Goal: Transaction & Acquisition: Purchase product/service

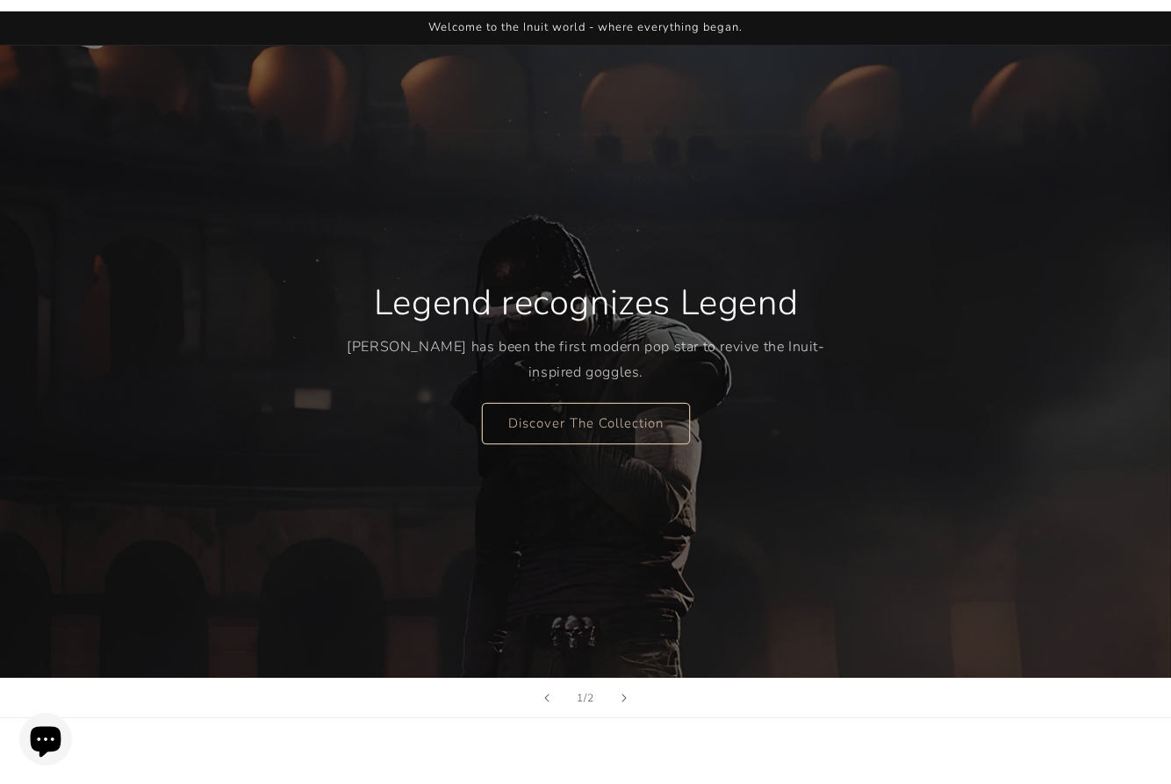
scroll to position [88, 0]
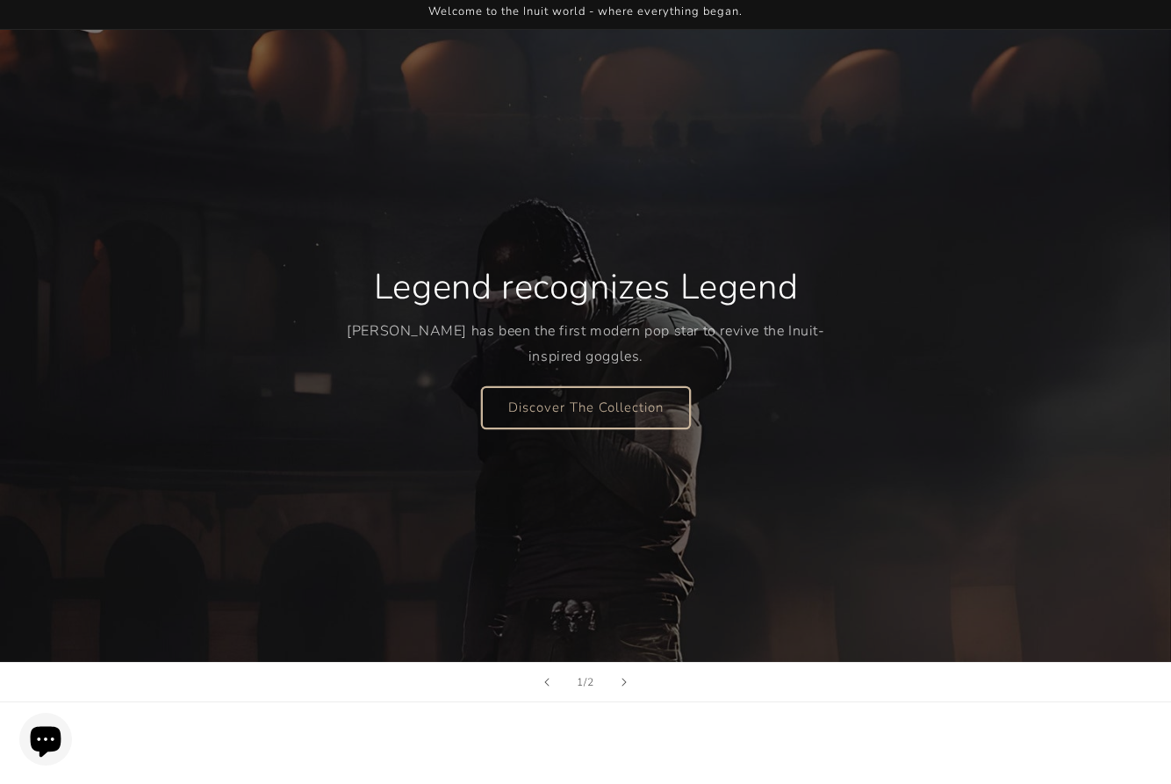
click at [554, 413] on link "Discover The Collection" at bounding box center [586, 406] width 208 height 41
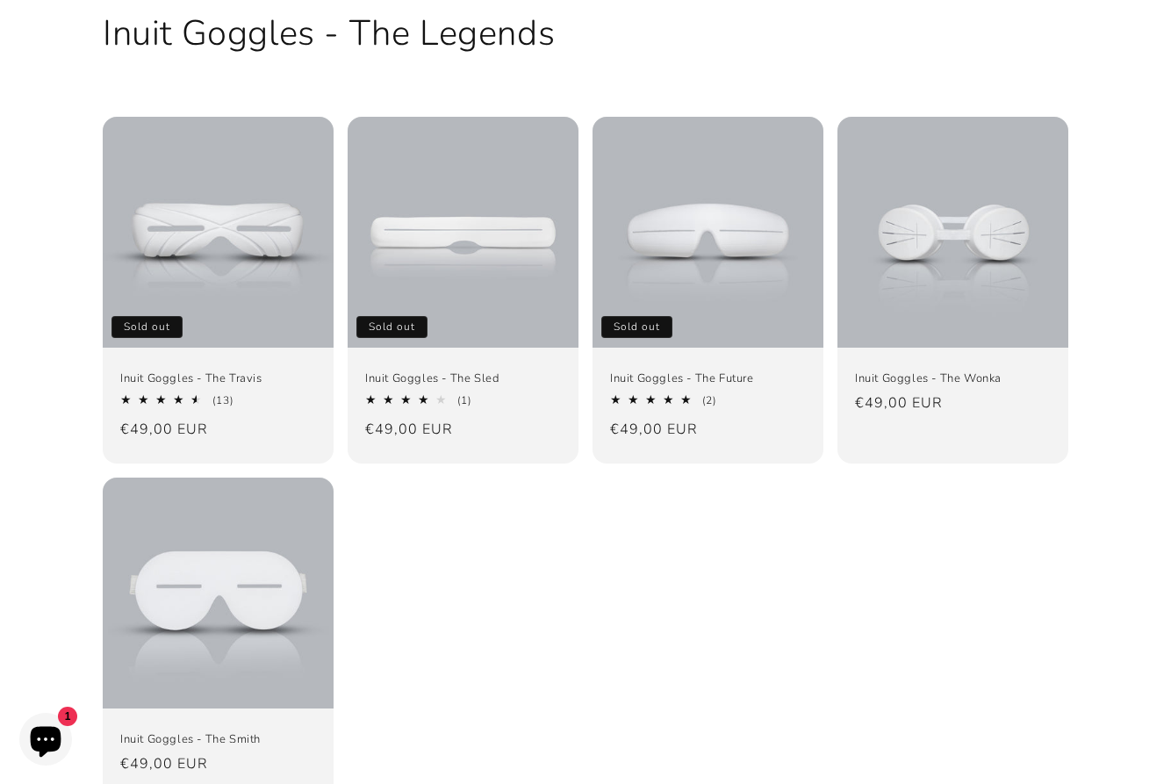
scroll to position [176, 0]
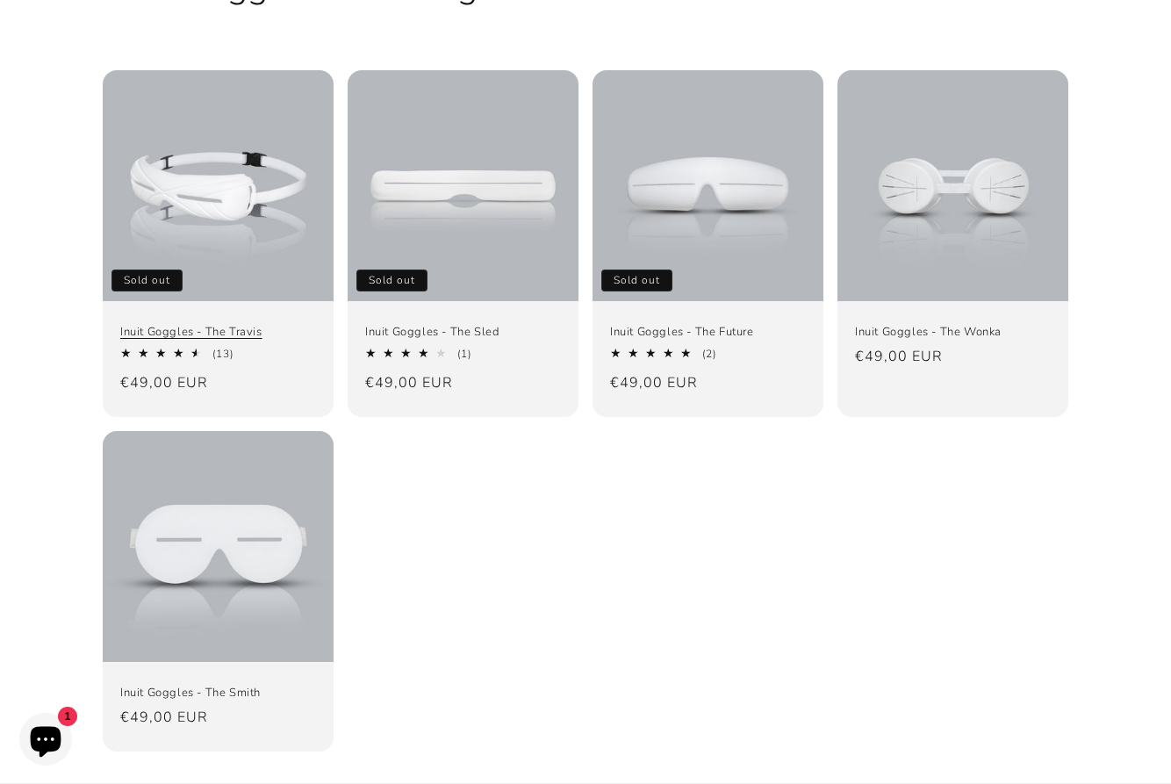
click at [265, 325] on link "Inuit Goggles - The Travis" at bounding box center [218, 332] width 196 height 15
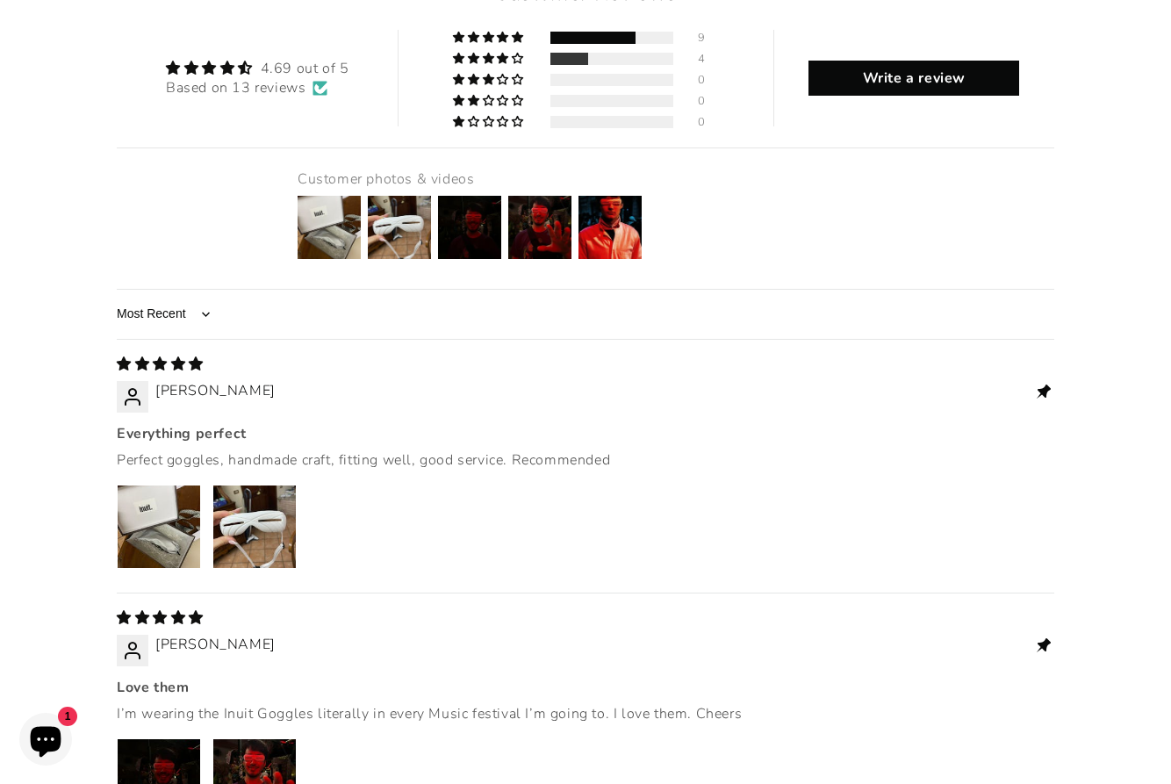
scroll to position [2194, 0]
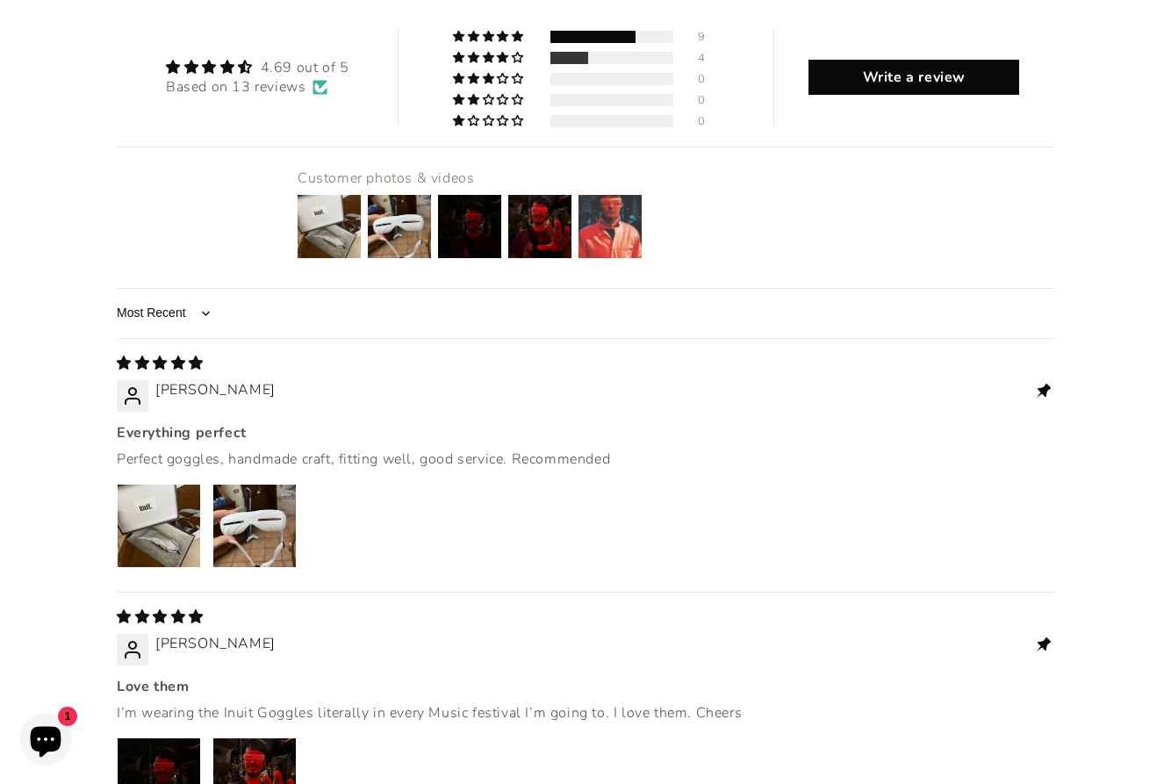
click at [606, 191] on img at bounding box center [610, 226] width 70 height 70
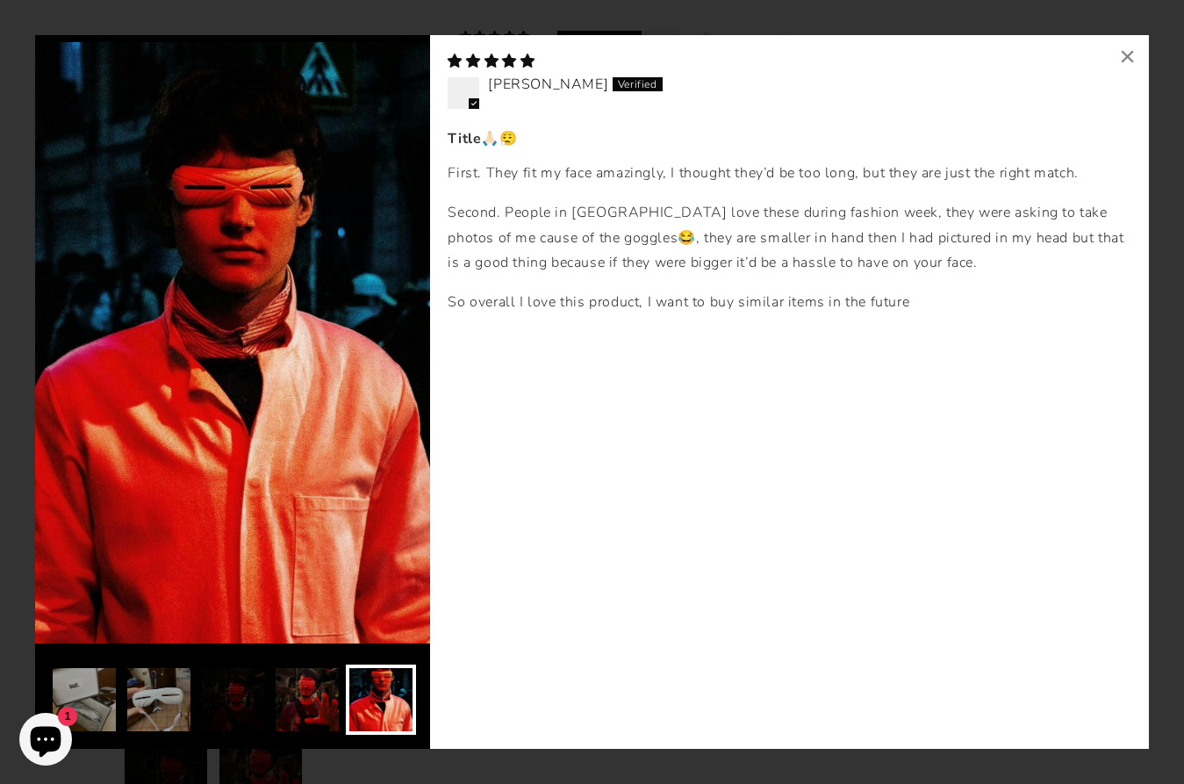
click at [296, 695] on img at bounding box center [307, 699] width 70 height 70
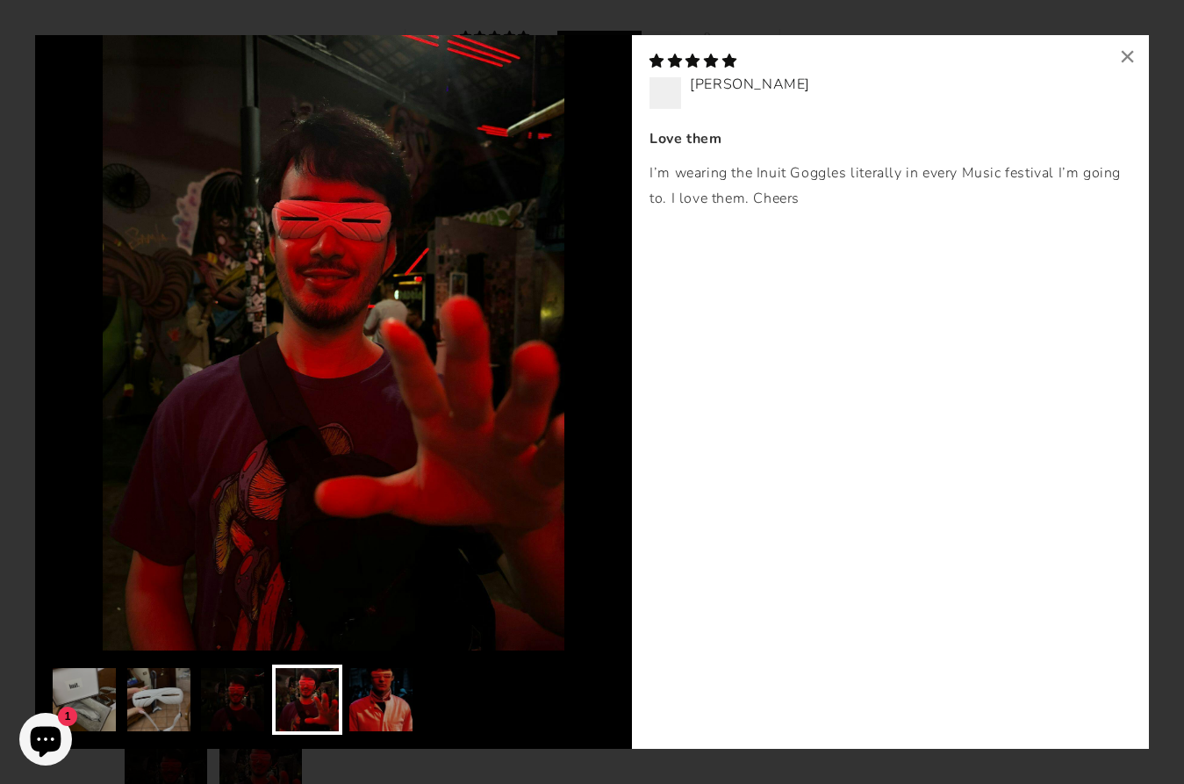
click at [242, 691] on img at bounding box center [232, 699] width 70 height 70
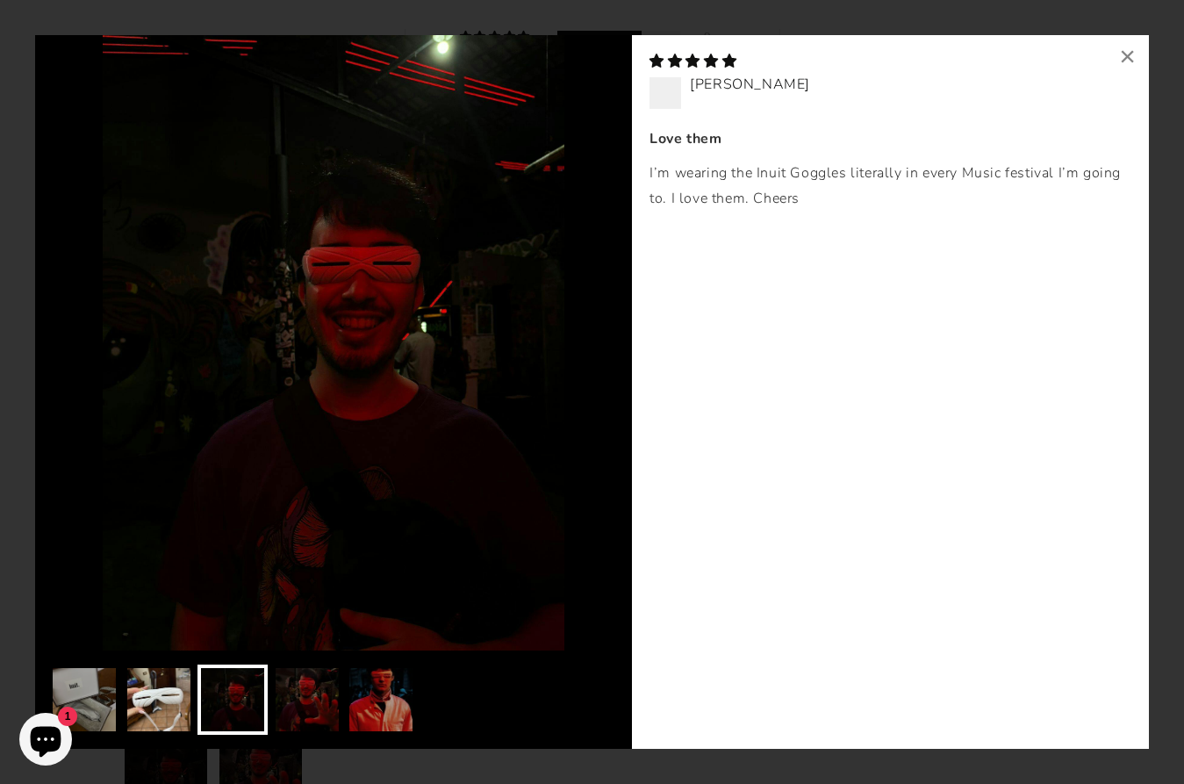
click at [147, 684] on img at bounding box center [159, 699] width 70 height 70
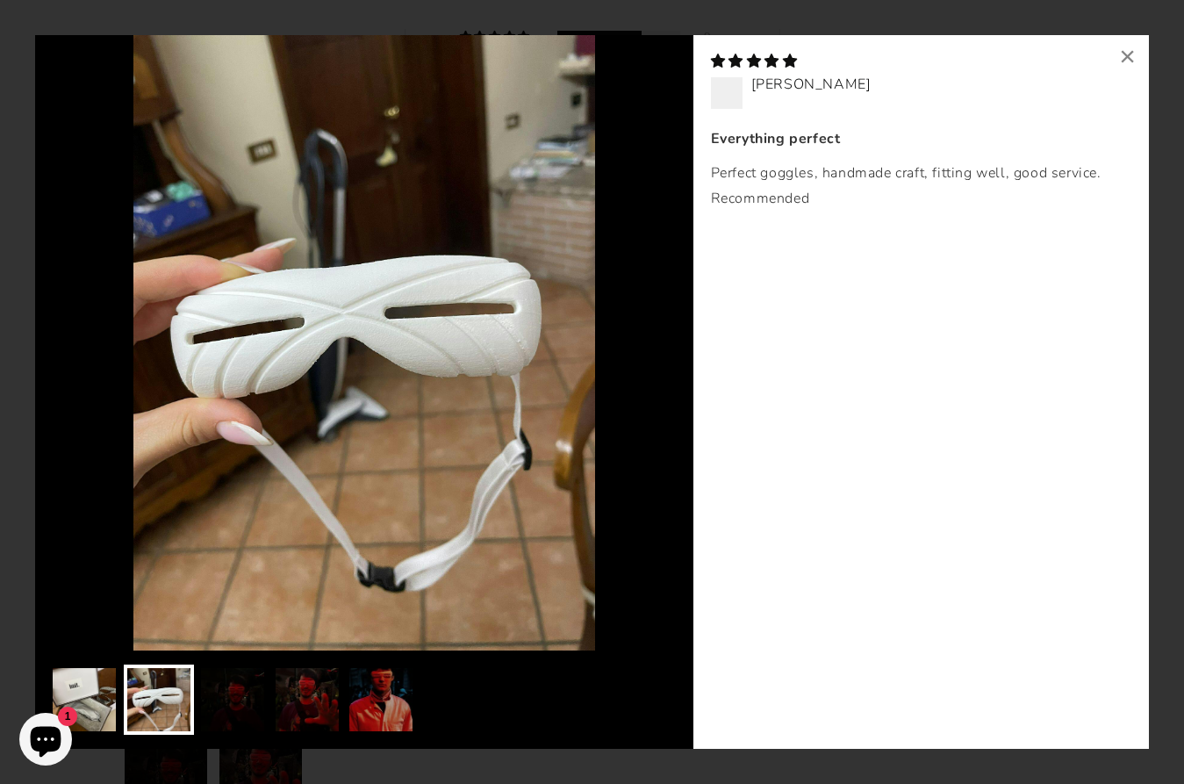
click at [104, 677] on img at bounding box center [84, 699] width 70 height 70
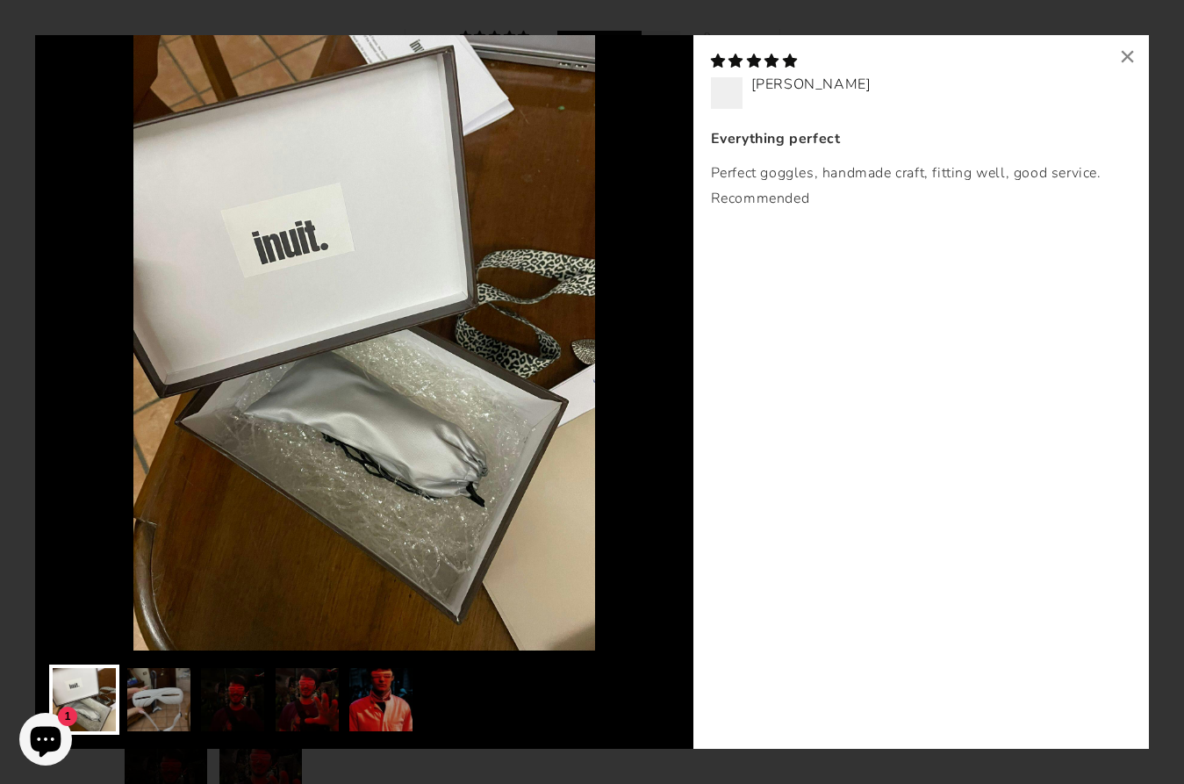
click at [232, 698] on img at bounding box center [232, 699] width 70 height 70
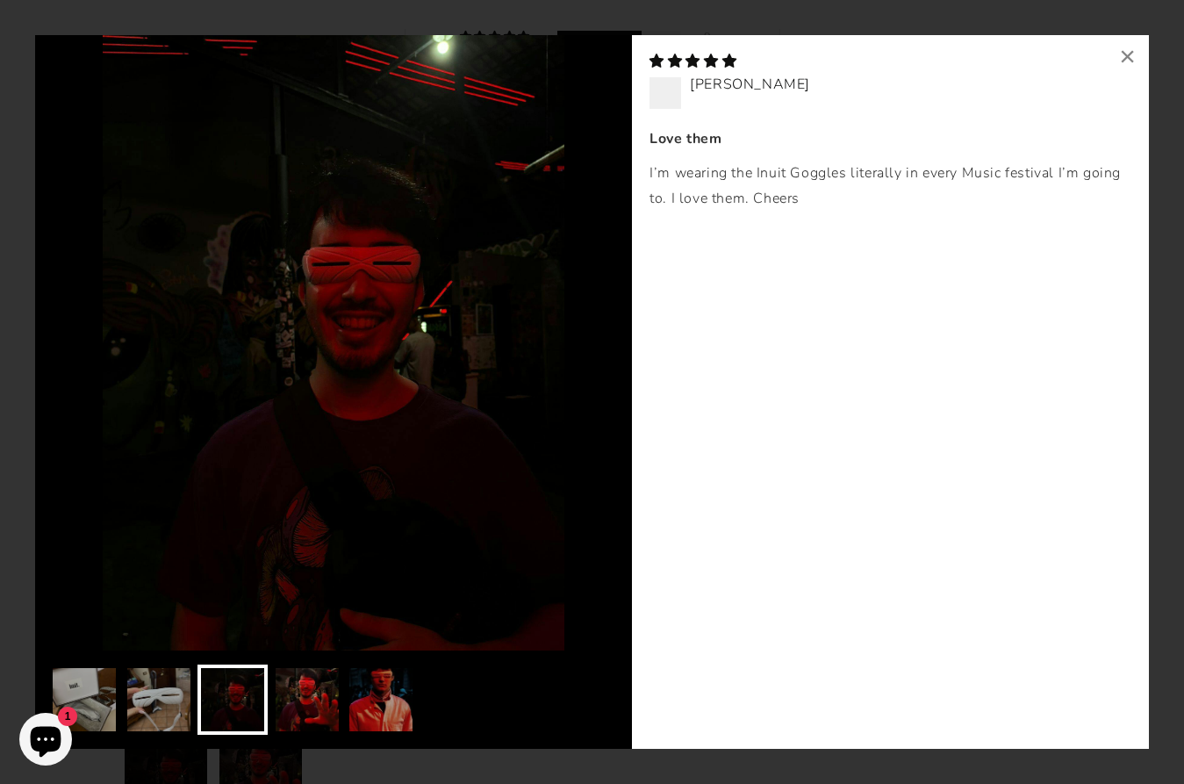
click at [280, 708] on img at bounding box center [307, 699] width 70 height 70
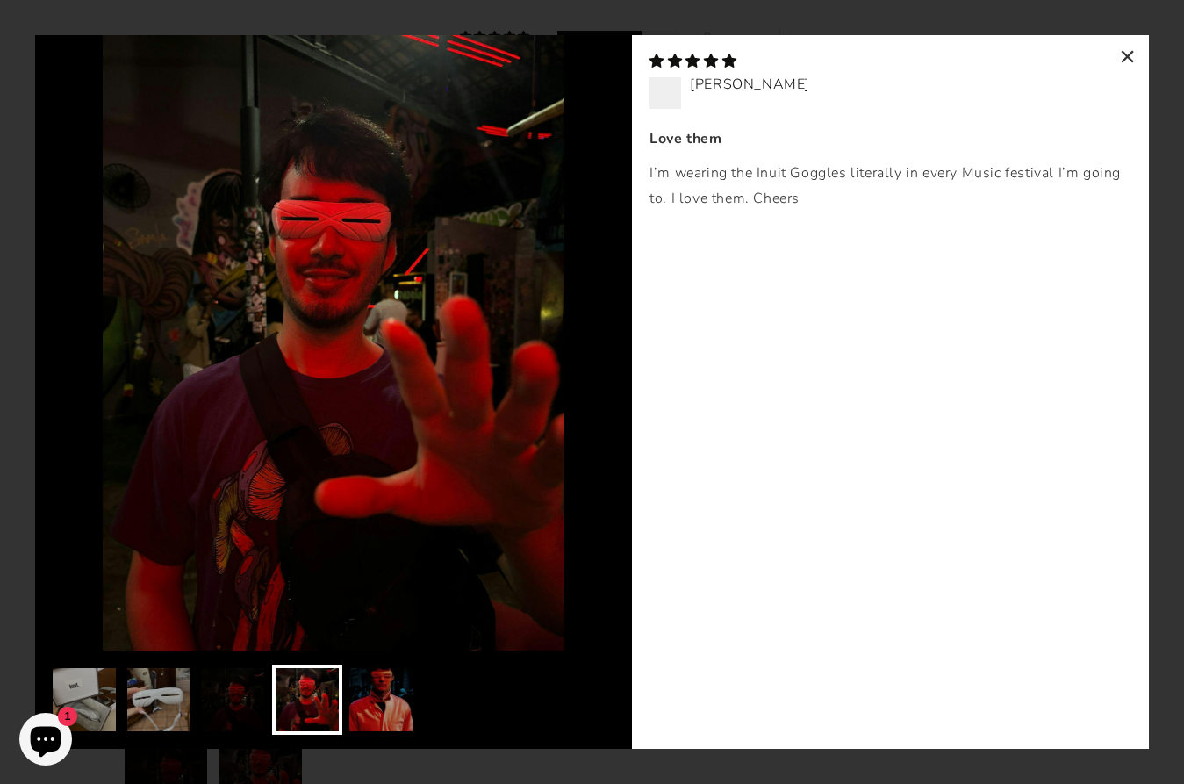
click at [1129, 54] on div "×" at bounding box center [1128, 56] width 42 height 42
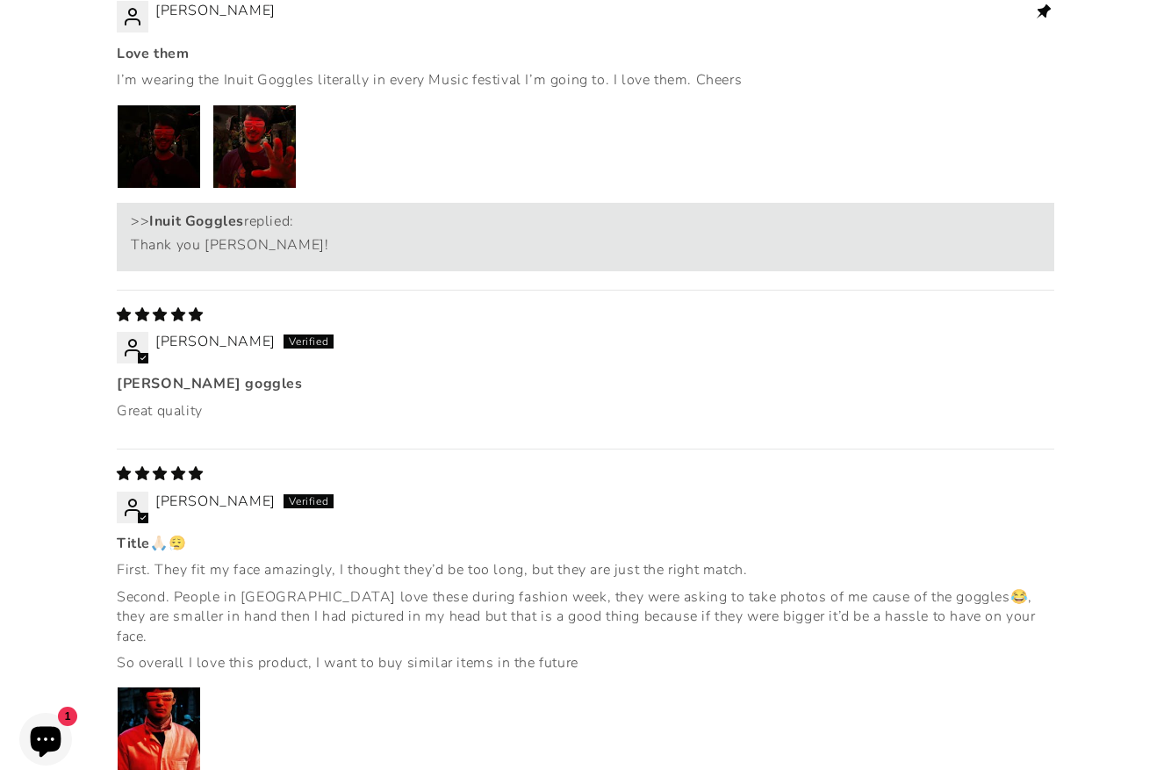
scroll to position [2984, 0]
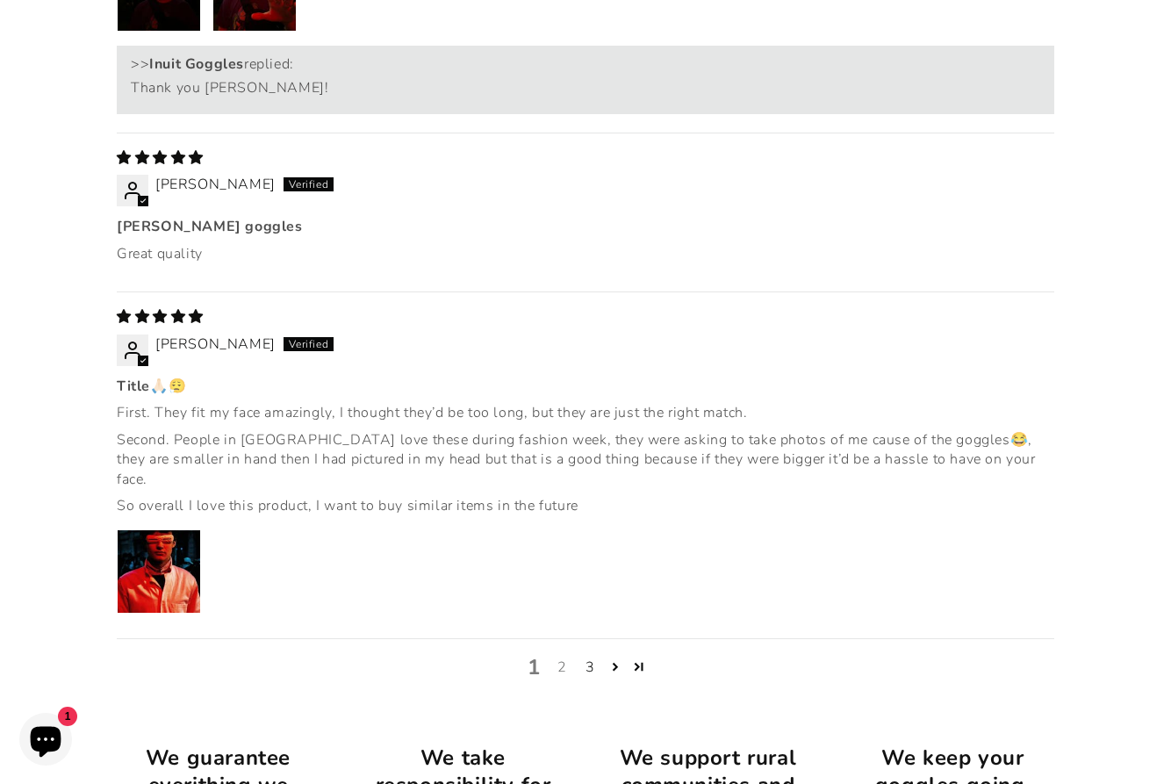
click at [561, 656] on link "2" at bounding box center [562, 666] width 28 height 21
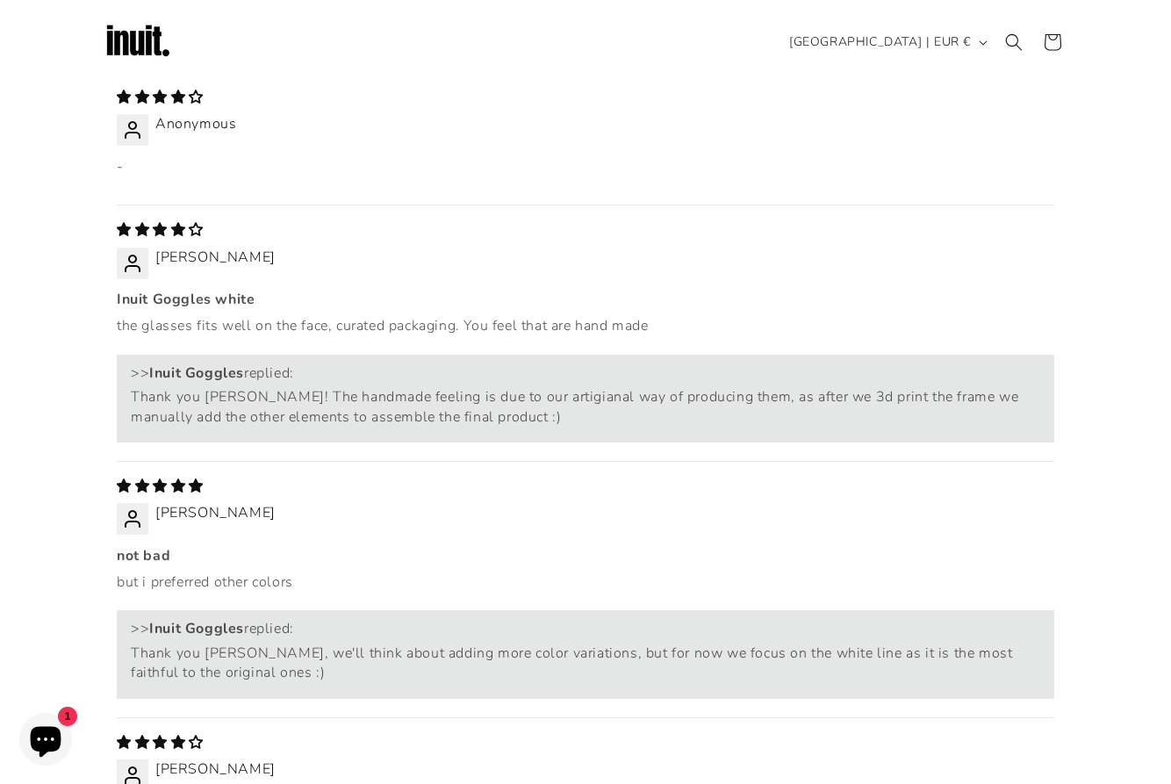
scroll to position [2456, 0]
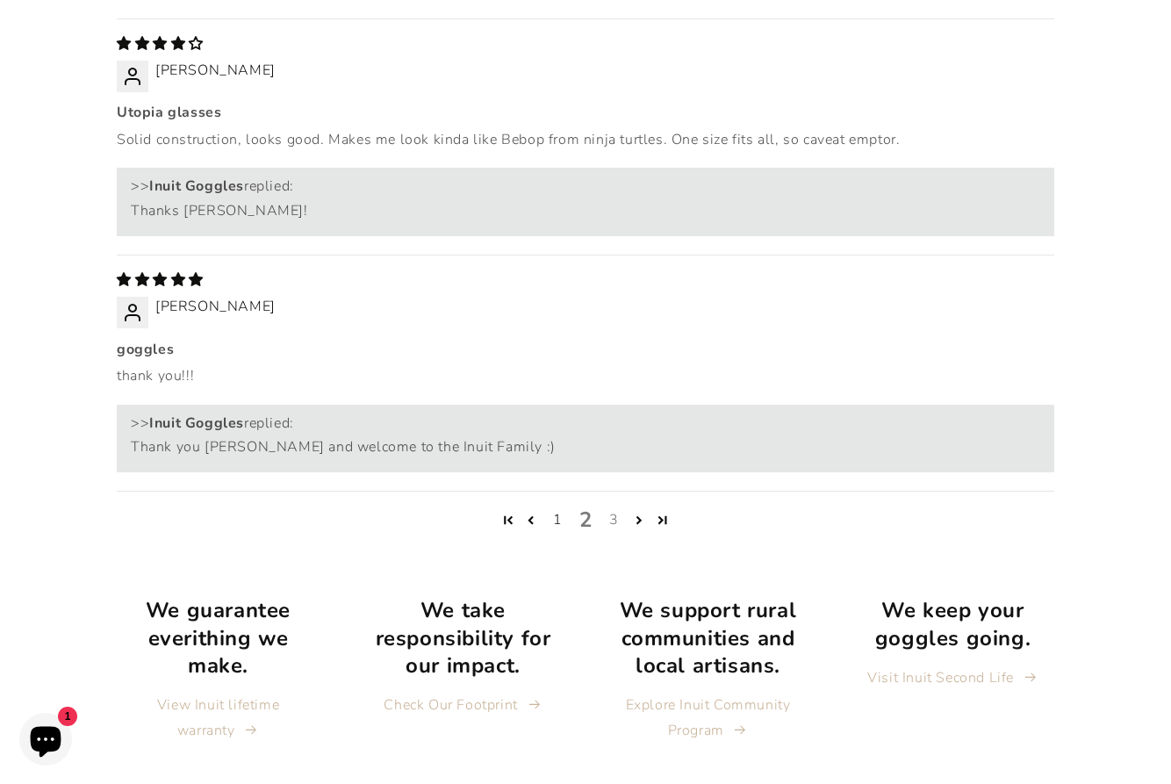
click at [612, 509] on link "3" at bounding box center [613, 519] width 28 height 21
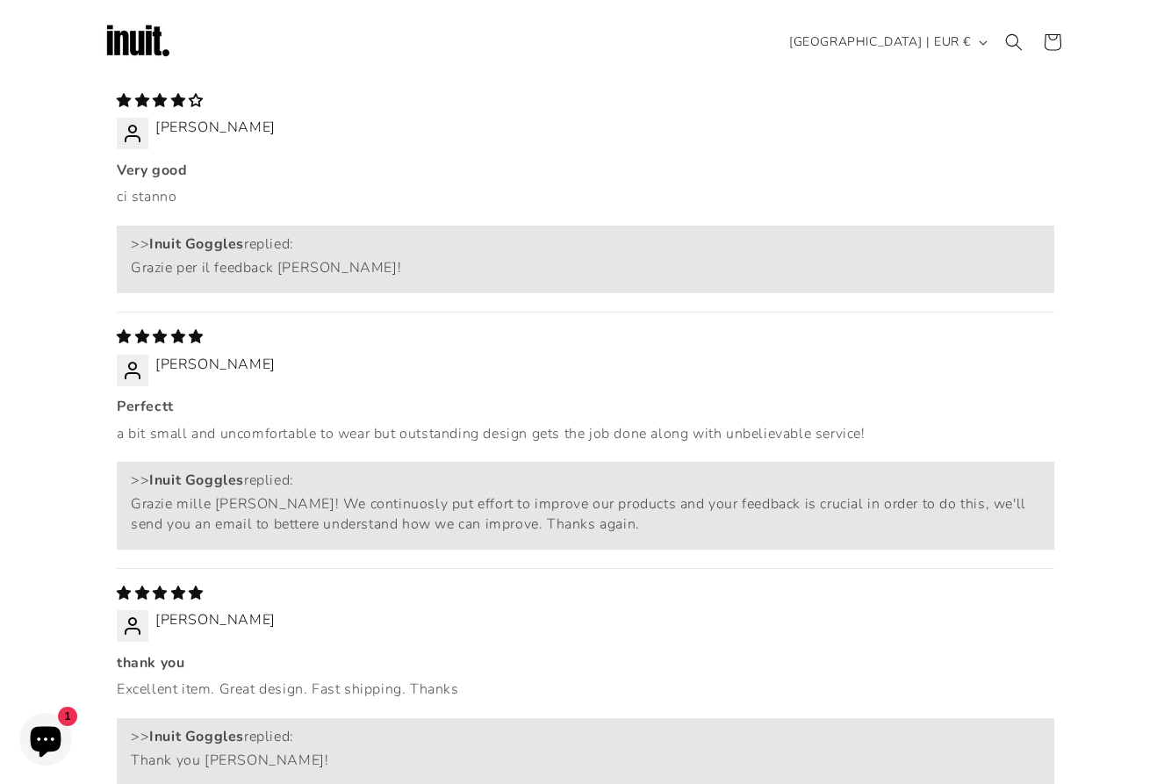
click at [751, 161] on b "Very good" at bounding box center [585, 170] width 937 height 19
